Goal: Find specific page/section: Find specific page/section

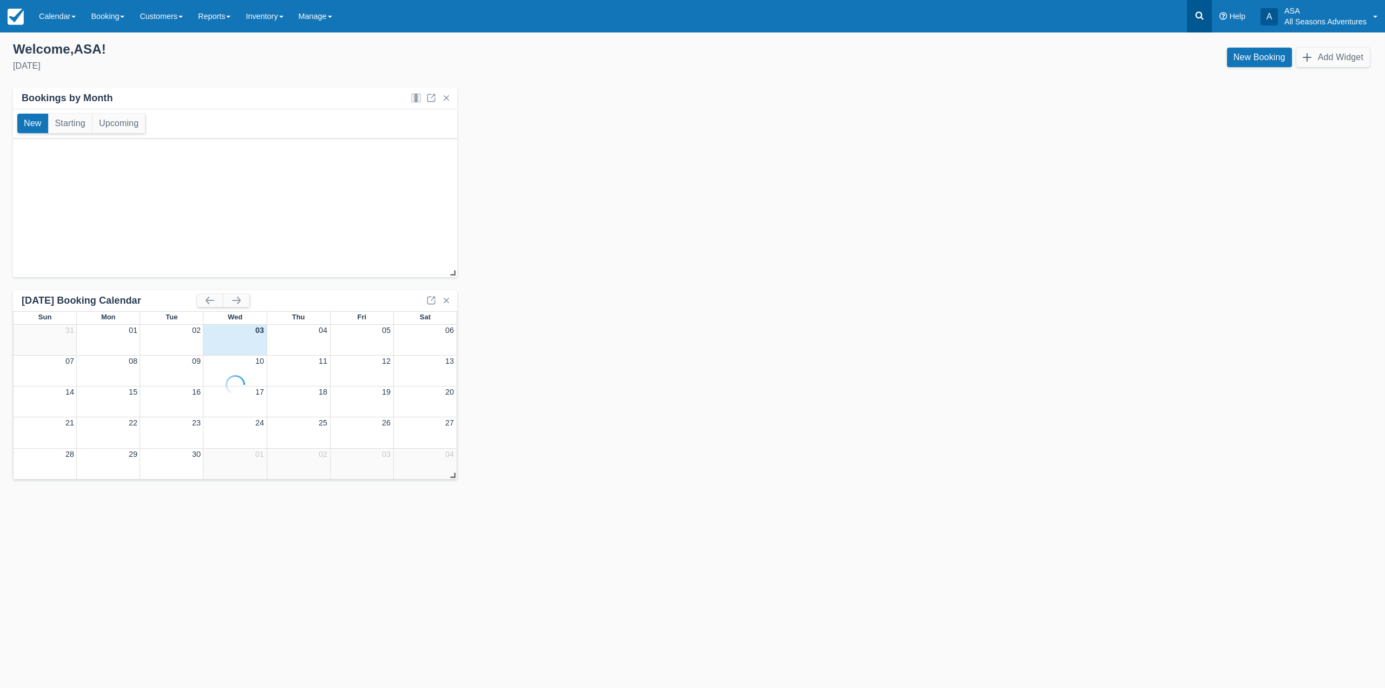
click at [1198, 22] on link at bounding box center [1199, 16] width 25 height 32
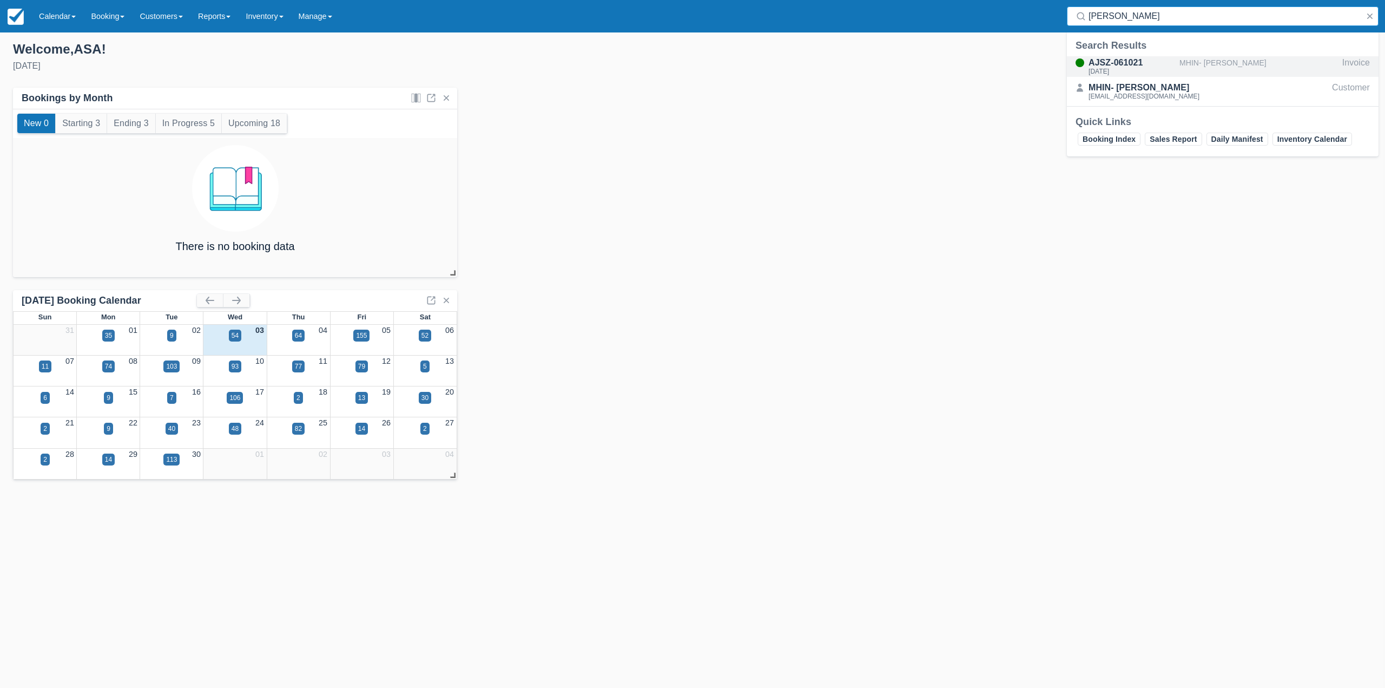
type input "laura kitt"
click at [1226, 59] on div "MHIN- Laura Kittredge" at bounding box center [1258, 66] width 158 height 21
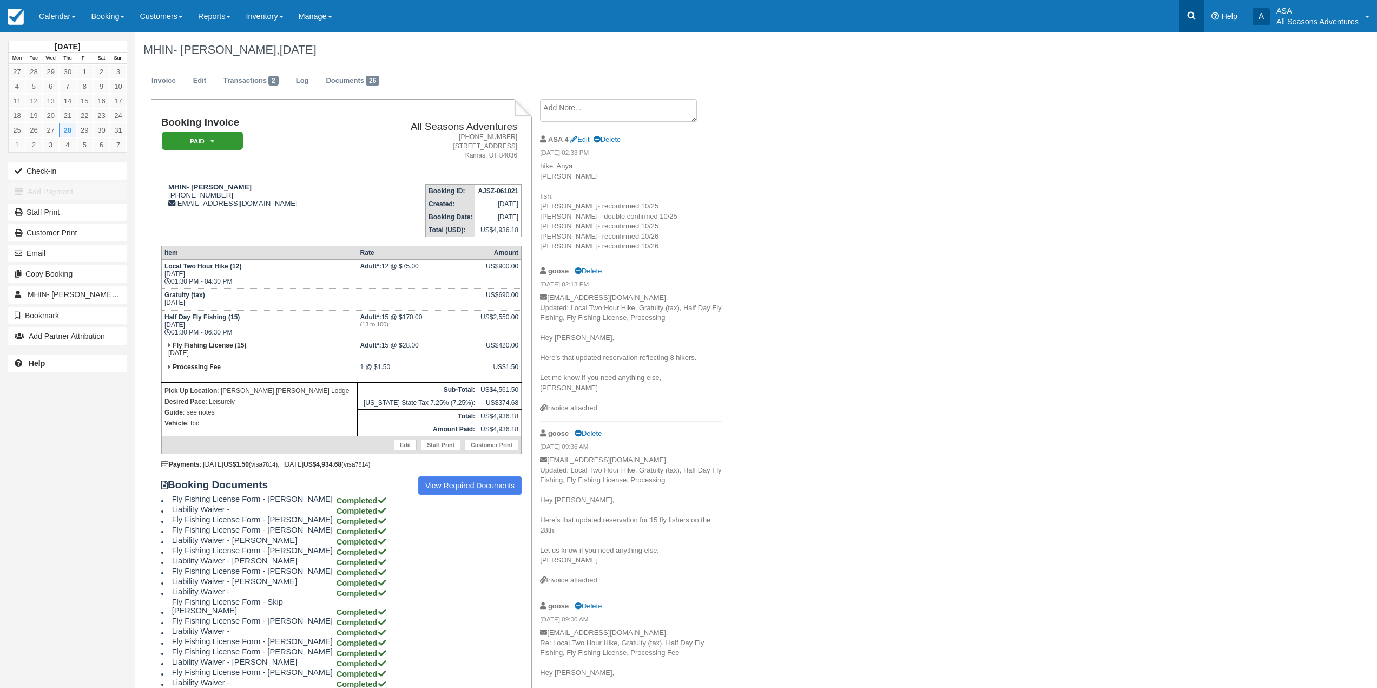
click at [1183, 21] on link at bounding box center [1191, 16] width 25 height 32
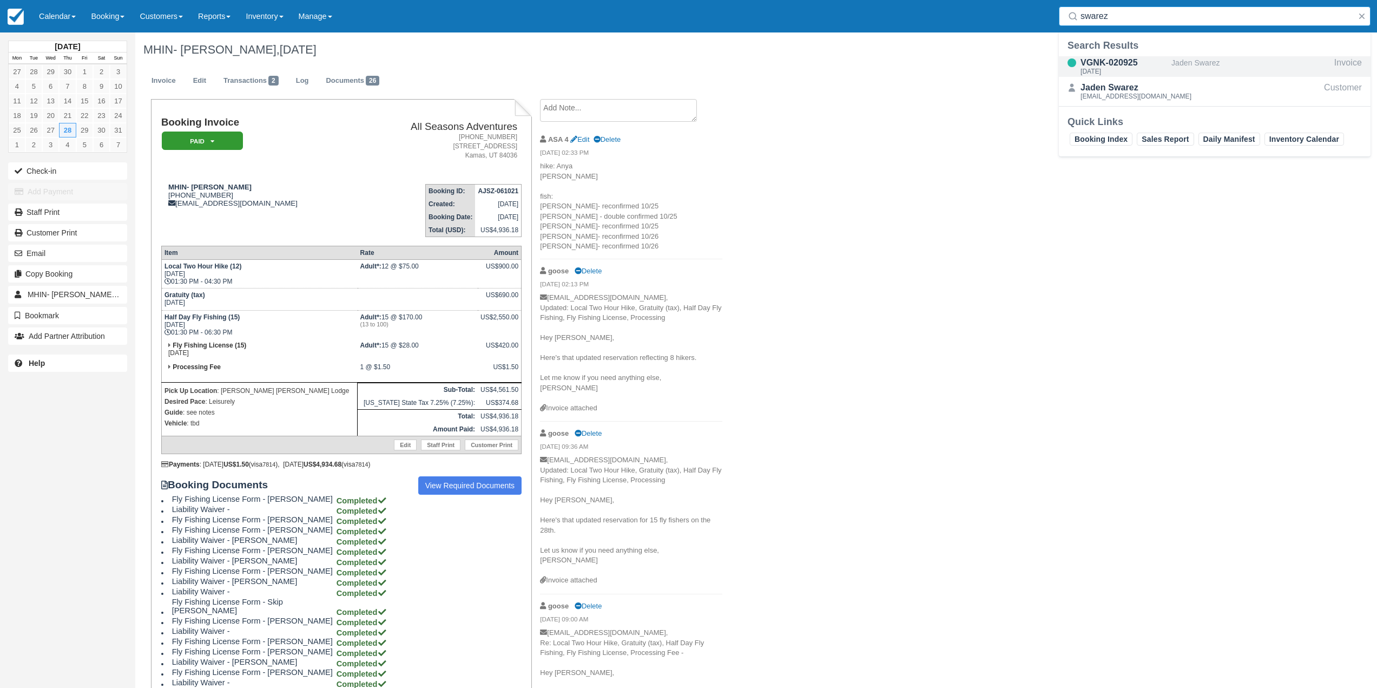
type input "swarez"
click at [1197, 61] on div "Jaden Swarez" at bounding box center [1250, 66] width 158 height 21
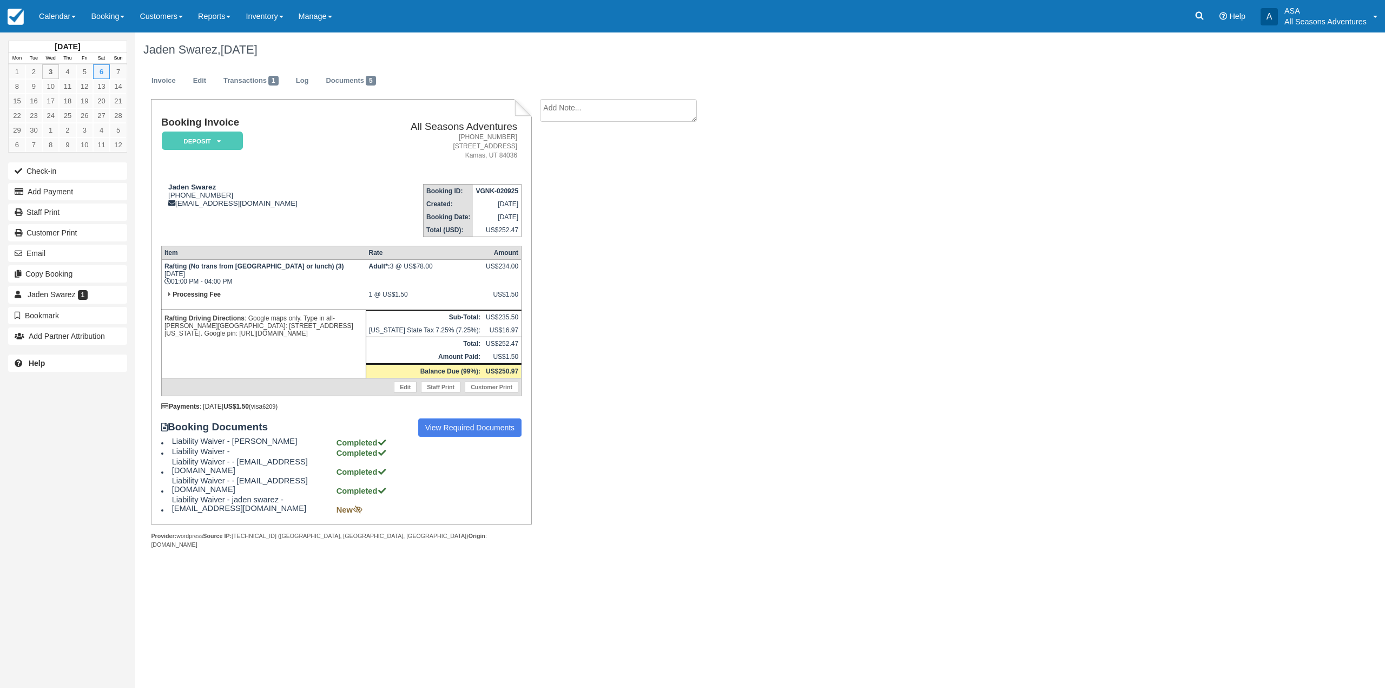
click at [832, 273] on div "Jaden Swarez, September 06 2025 Invoice Edit Transactions 1 Log Documents 5 Boo…" at bounding box center [654, 301] width 1039 height 539
click at [123, 17] on link "Booking" at bounding box center [107, 16] width 49 height 32
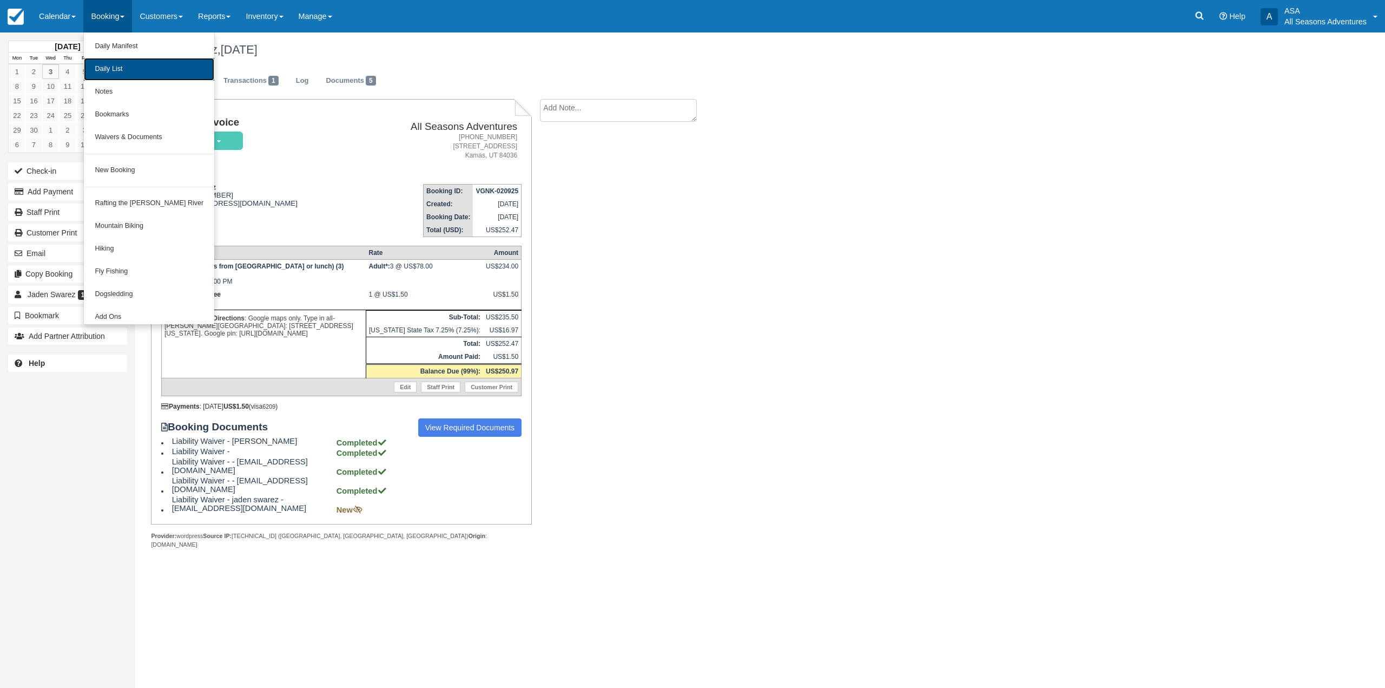
click at [128, 72] on link "Daily List" at bounding box center [149, 69] width 130 height 23
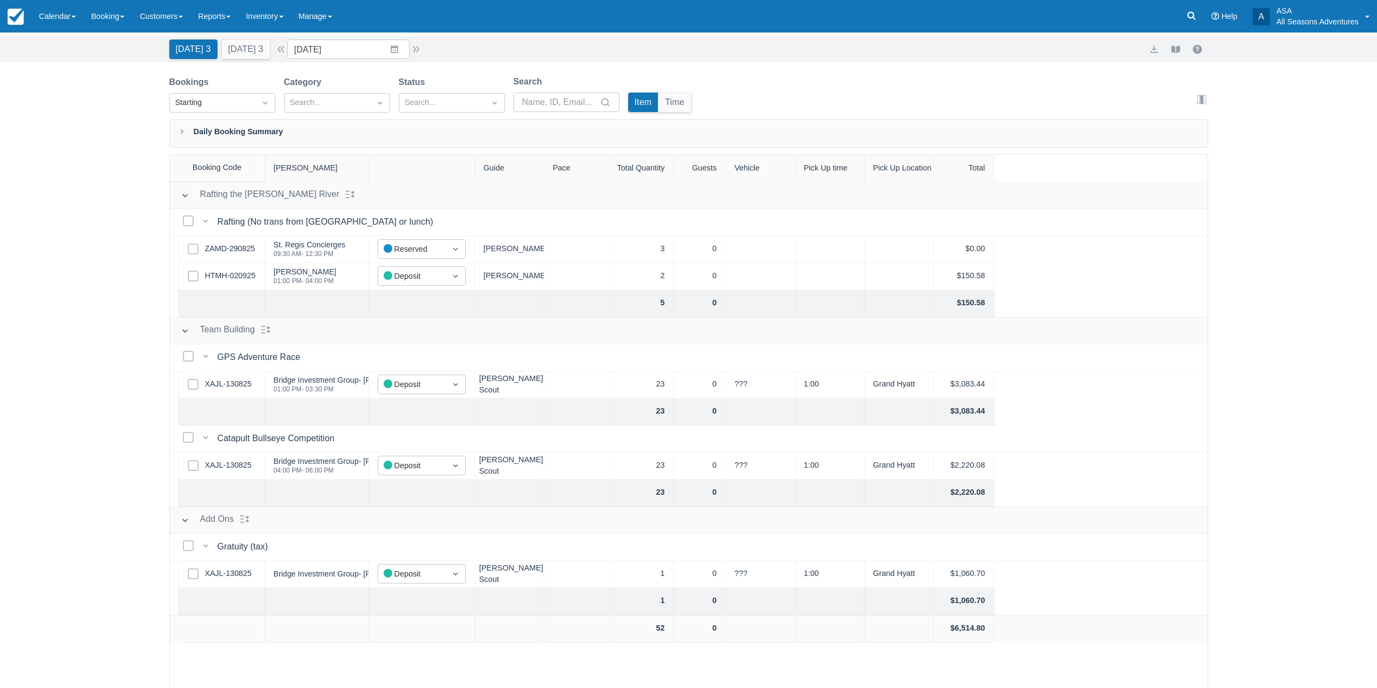
scroll to position [55, 0]
